Goal: Information Seeking & Learning: Learn about a topic

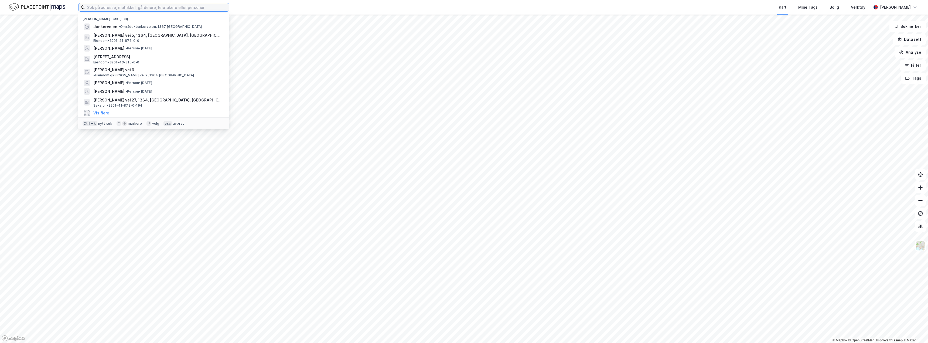
click at [96, 8] on input at bounding box center [157, 7] width 144 height 8
click at [118, 27] on span "•" at bounding box center [119, 27] width 2 height 4
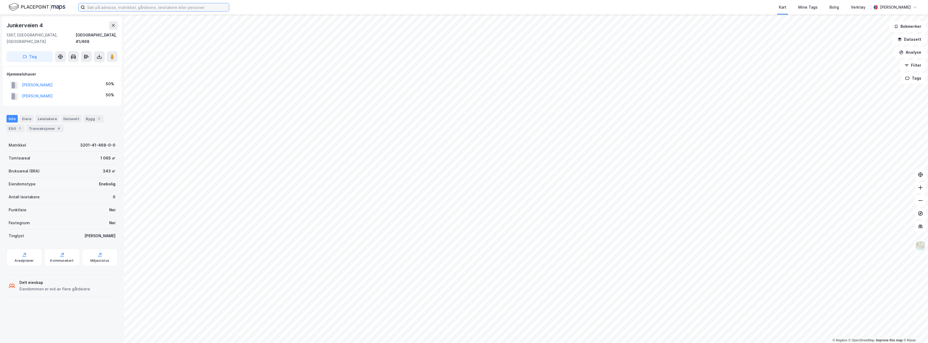
click at [128, 8] on input at bounding box center [157, 7] width 144 height 8
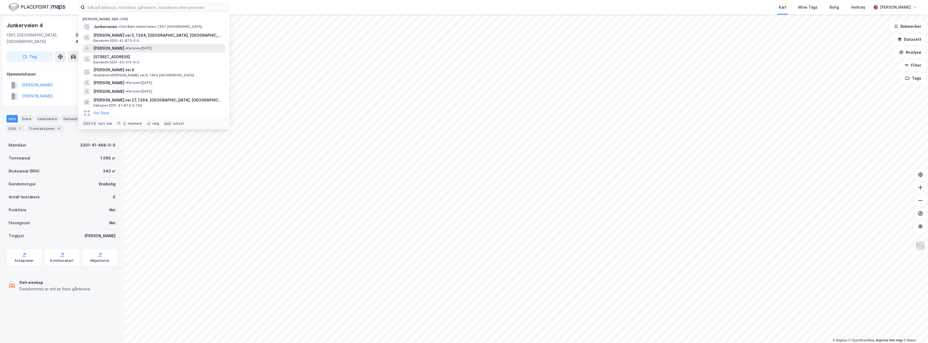
click at [150, 44] on div "[PERSON_NAME] • Person • [DATE]" at bounding box center [154, 48] width 142 height 9
